Goal: Find specific page/section: Find specific page/section

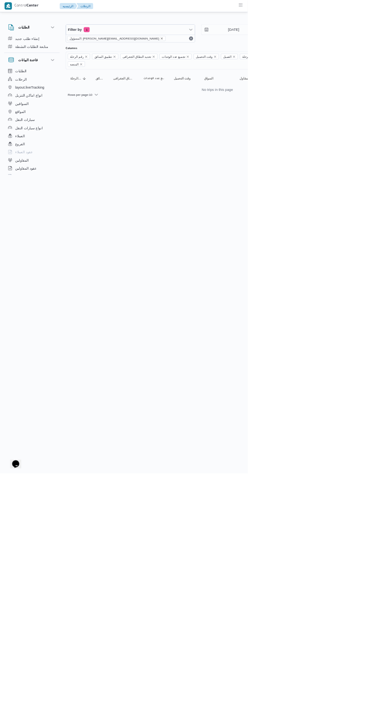
click at [241, 57] on icon "remove selected entity" at bounding box center [243, 57] width 5 height 5
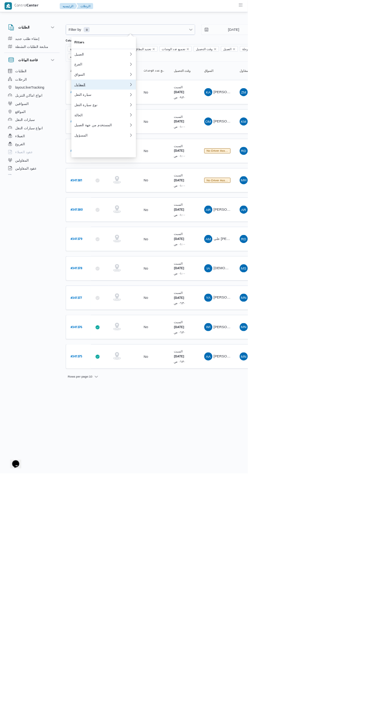
click at [143, 130] on div "المقاول" at bounding box center [153, 127] width 82 height 6
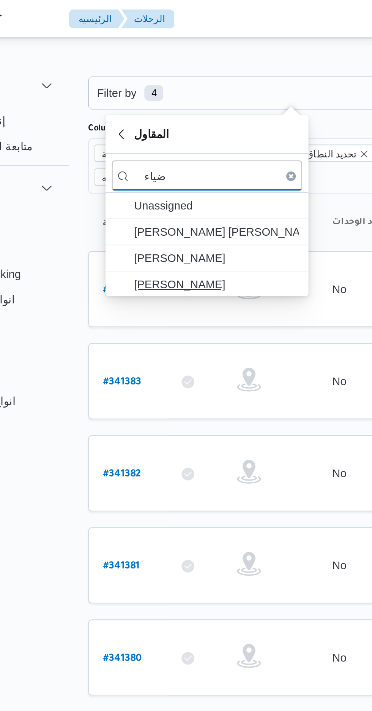
type input "ضياء"
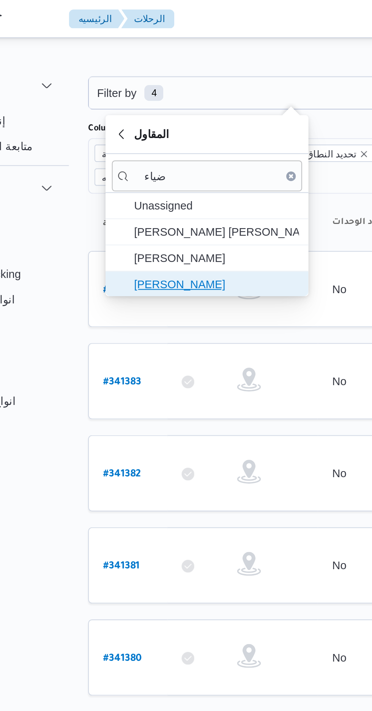
click at [128, 135] on span "[PERSON_NAME]" at bounding box center [160, 135] width 79 height 9
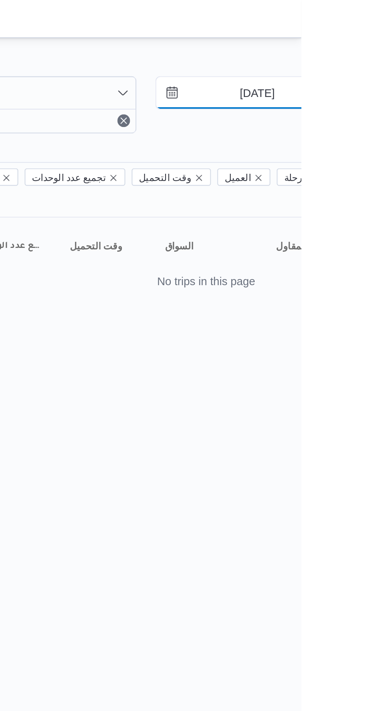
click at [347, 42] on input "[DATE]" at bounding box center [346, 44] width 86 height 15
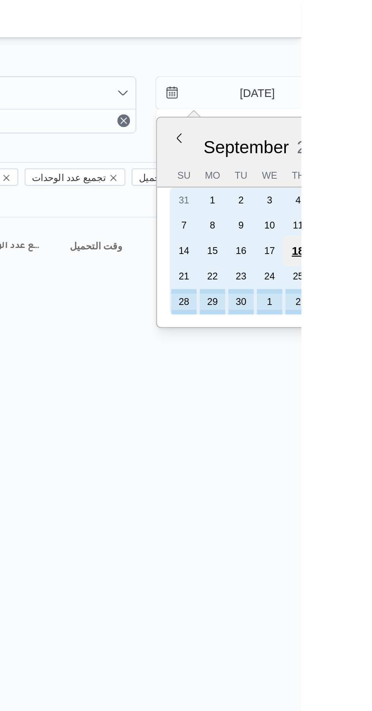
click at [370, 119] on div "18" at bounding box center [371, 120] width 14 height 14
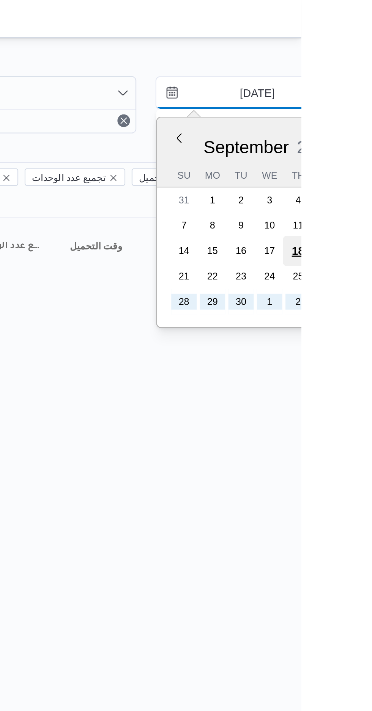
type input "[DATE]"
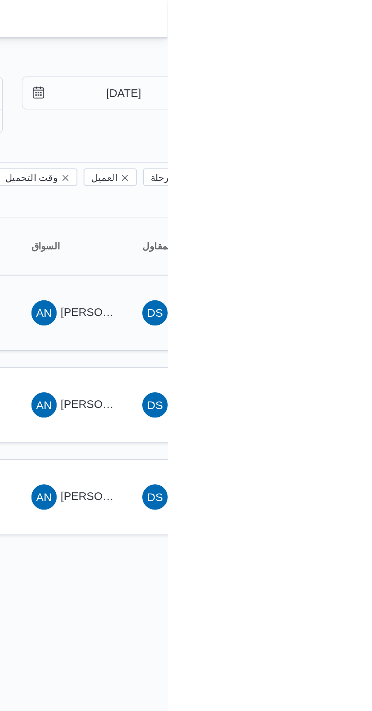
click at [325, 141] on div "AN [PERSON_NAME] [PERSON_NAME]" at bounding box center [327, 150] width 46 height 18
click at [334, 144] on span "AN [PERSON_NAME] [PERSON_NAME]" at bounding box center [327, 150] width 40 height 12
